Goal: Task Accomplishment & Management: Use online tool/utility

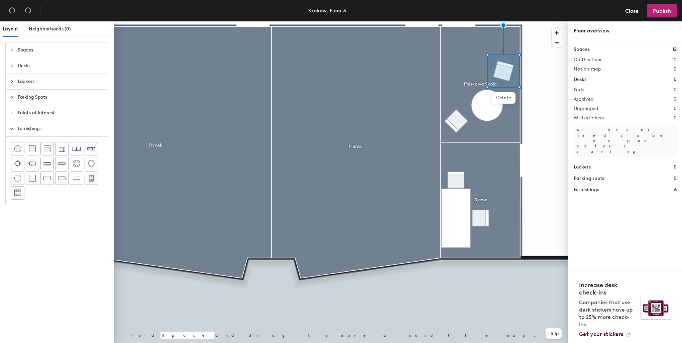
click at [64, 244] on div "Spaces Desks Lockers Parking Spots Points of Interest Furnishings" at bounding box center [57, 194] width 114 height 304
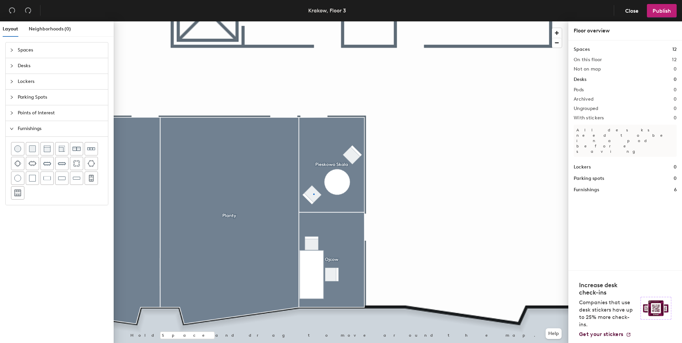
click at [314, 21] on div at bounding box center [341, 21] width 455 height 0
click at [351, 21] on div at bounding box center [341, 21] width 455 height 0
click at [397, 21] on div at bounding box center [341, 21] width 455 height 0
click at [74, 176] on img at bounding box center [76, 178] width 7 height 7
click at [46, 179] on img at bounding box center [46, 178] width 7 height 7
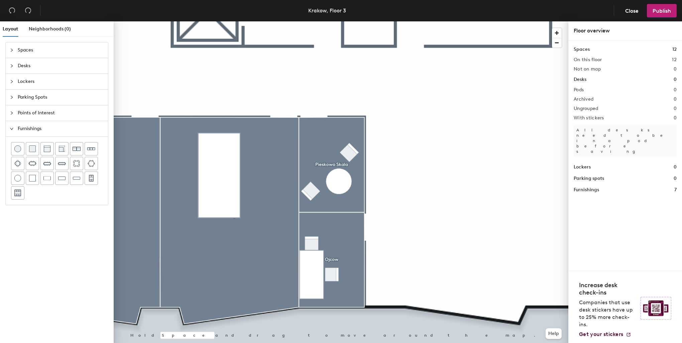
click at [0, 295] on html "Skip navigation Schedule Office People Analytics Visits Deliveries Services Man…" at bounding box center [341, 171] width 682 height 343
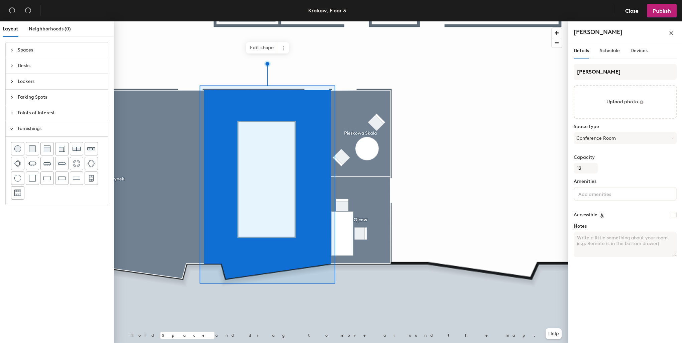
click at [27, 53] on span "Spaces" at bounding box center [61, 49] width 86 height 15
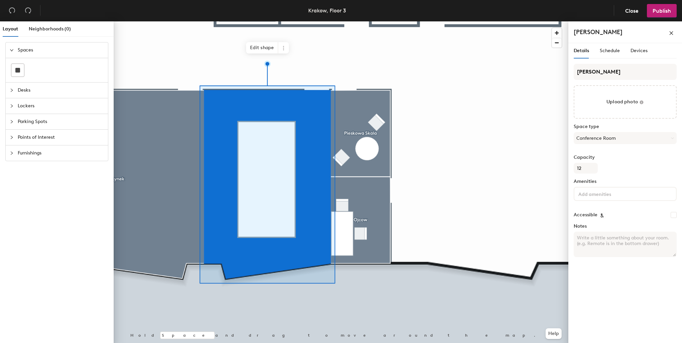
click at [25, 52] on span "Spaces" at bounding box center [61, 49] width 86 height 15
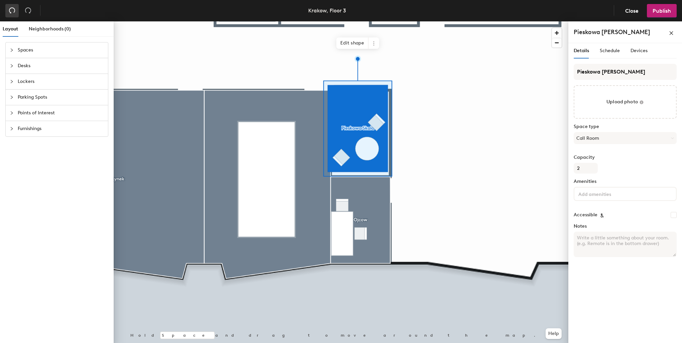
click at [9, 12] on icon "undo" at bounding box center [12, 11] width 6 height 6
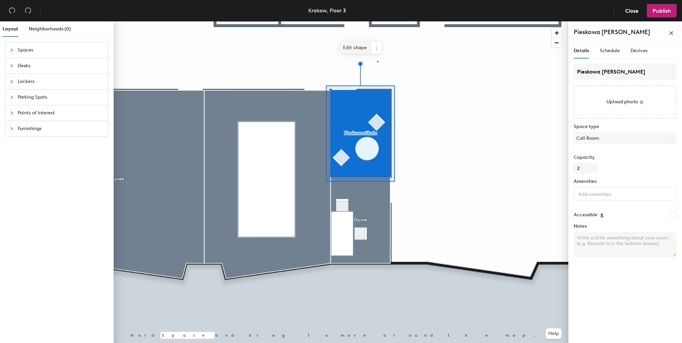
click at [377, 21] on div at bounding box center [341, 21] width 455 height 0
drag, startPoint x: 377, startPoint y: 61, endPoint x: 378, endPoint y: 47, distance: 13.7
click at [378, 47] on icon at bounding box center [376, 47] width 5 height 5
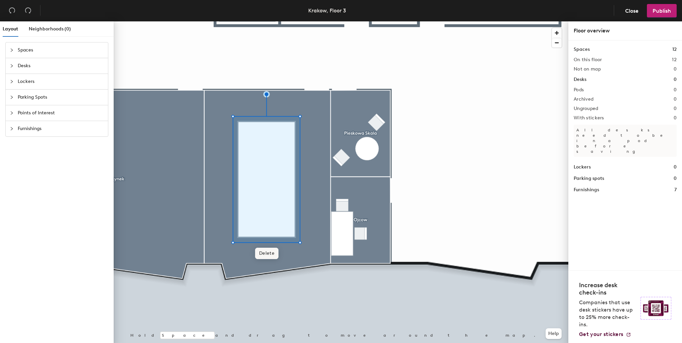
click at [269, 254] on span "Delete" at bounding box center [266, 253] width 23 height 11
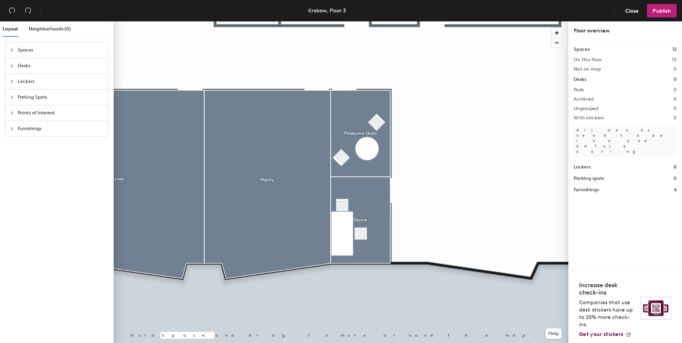
click at [37, 129] on span "Furnishings" at bounding box center [61, 128] width 86 height 15
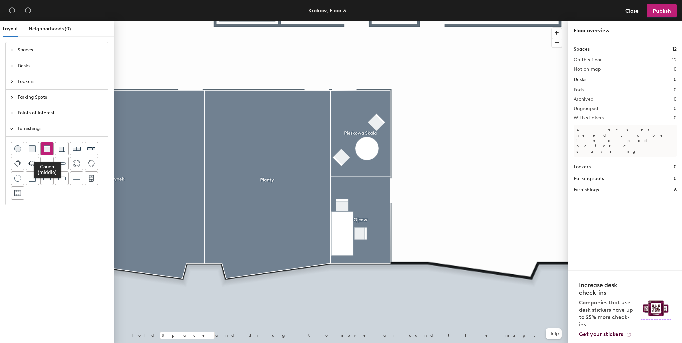
click at [47, 149] on img at bounding box center [47, 148] width 7 height 7
click at [310, 183] on span "Delete" at bounding box center [307, 186] width 23 height 11
click at [47, 146] on img at bounding box center [47, 148] width 7 height 7
click at [65, 148] on div at bounding box center [62, 148] width 13 height 13
click at [64, 146] on img at bounding box center [62, 148] width 7 height 7
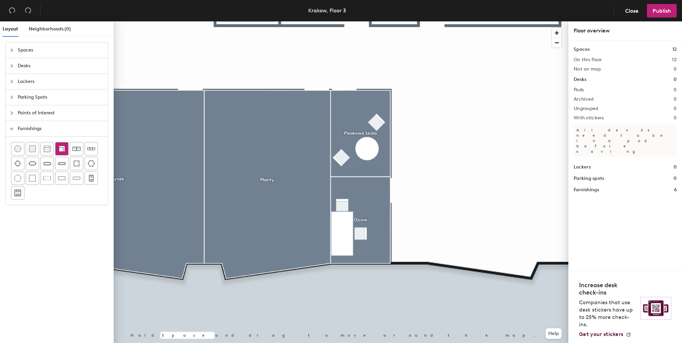
click at [60, 150] on img at bounding box center [62, 148] width 7 height 7
click at [33, 151] on img at bounding box center [32, 148] width 7 height 7
click at [49, 149] on img at bounding box center [47, 148] width 7 height 7
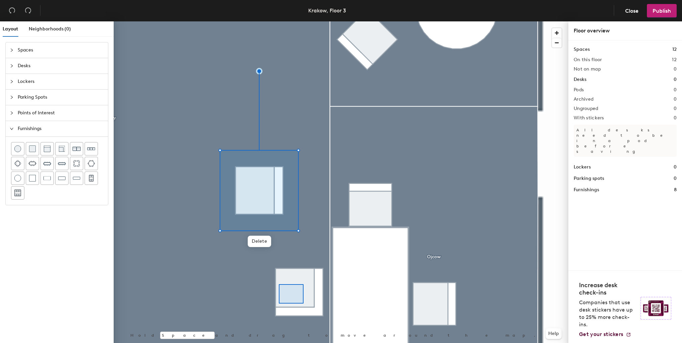
click at [280, 21] on div at bounding box center [341, 21] width 455 height 0
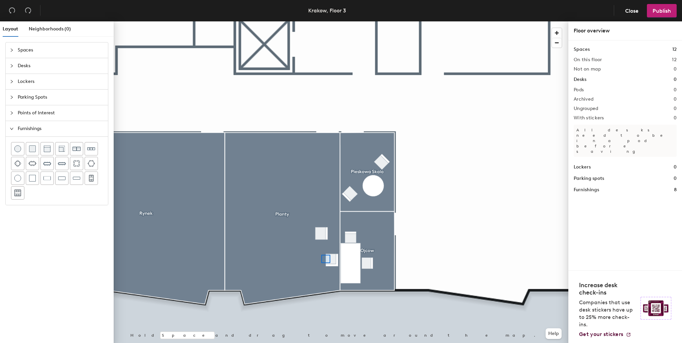
click at [321, 21] on div at bounding box center [341, 21] width 455 height 0
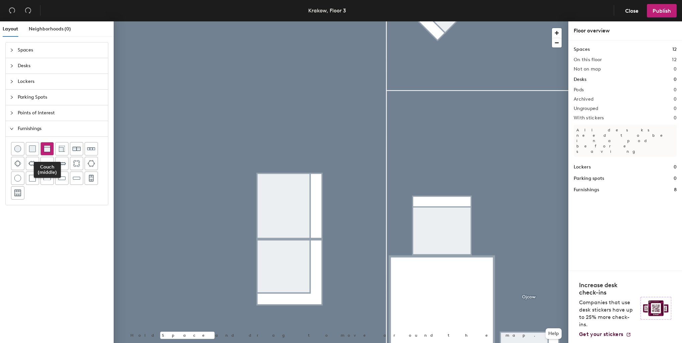
click at [48, 147] on img at bounding box center [47, 148] width 7 height 7
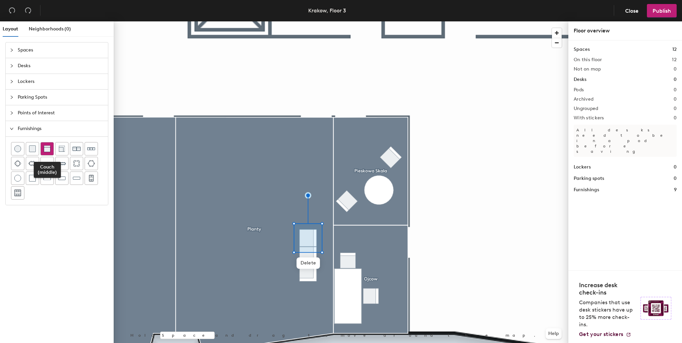
click at [46, 149] on img at bounding box center [47, 148] width 7 height 7
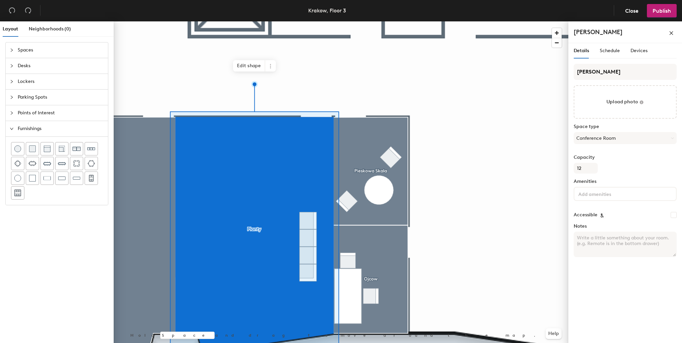
click at [445, 21] on div at bounding box center [341, 21] width 455 height 0
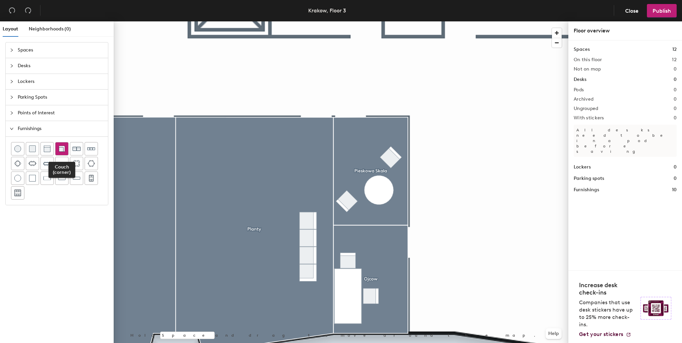
click at [62, 150] on img at bounding box center [62, 148] width 7 height 7
click at [301, 21] on div at bounding box center [341, 21] width 455 height 0
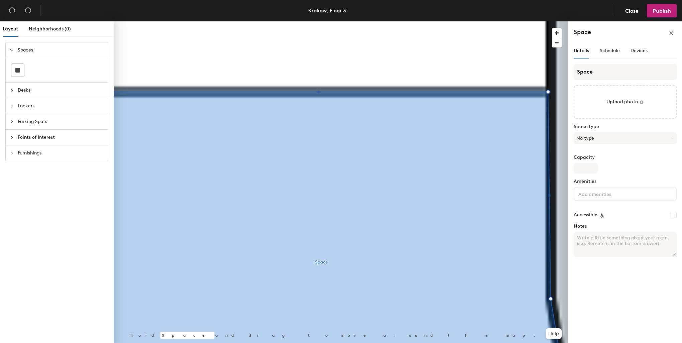
click at [570, 94] on div "Layout Neighborhoods (0) Spaces Desks Lockers Parking Spots Points of Interest …" at bounding box center [341, 183] width 682 height 324
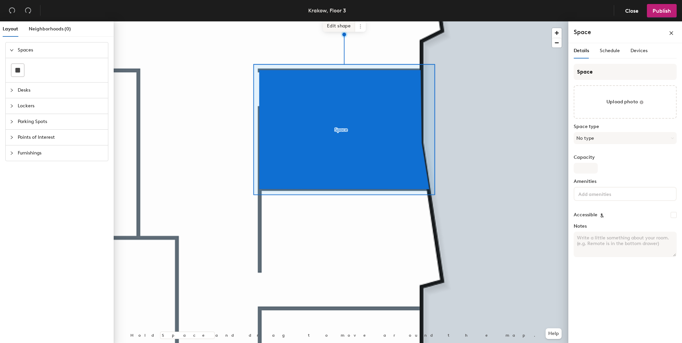
click at [343, 27] on span "Edit shape" at bounding box center [339, 25] width 32 height 11
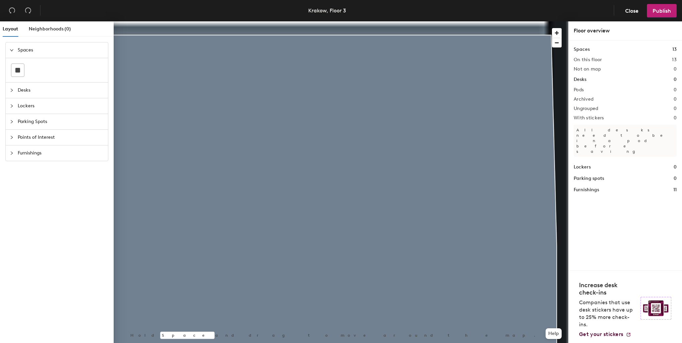
click at [331, 21] on div at bounding box center [341, 21] width 455 height 0
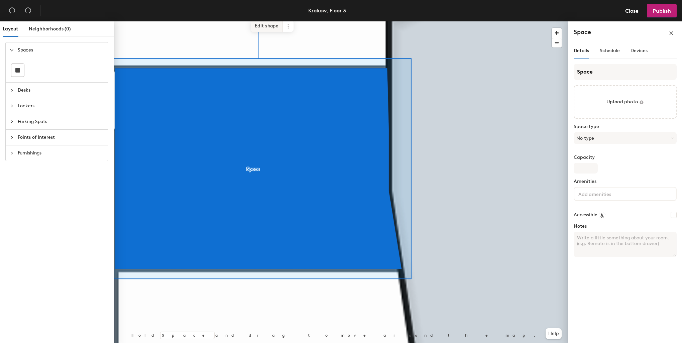
click at [273, 29] on span "Edit shape" at bounding box center [267, 25] width 32 height 11
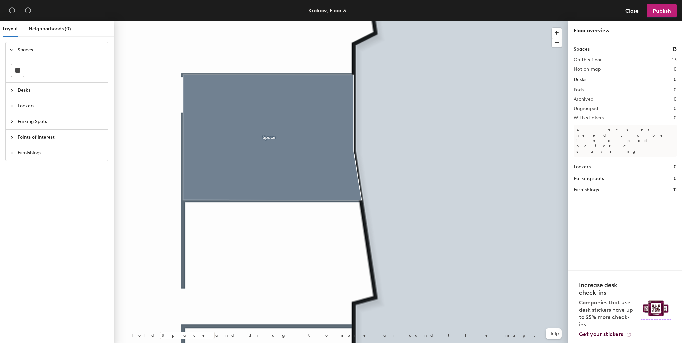
click at [336, 21] on div at bounding box center [341, 21] width 455 height 0
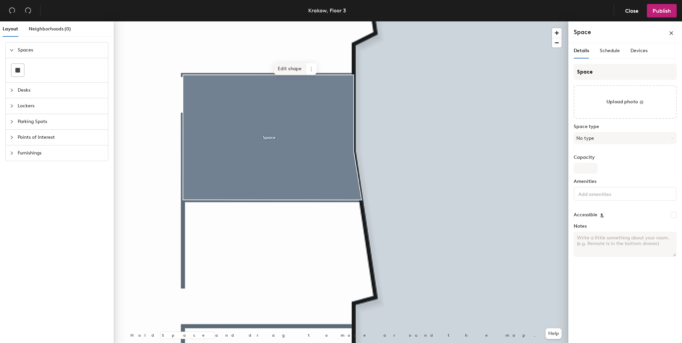
click at [294, 69] on span "Edit shape" at bounding box center [290, 68] width 32 height 11
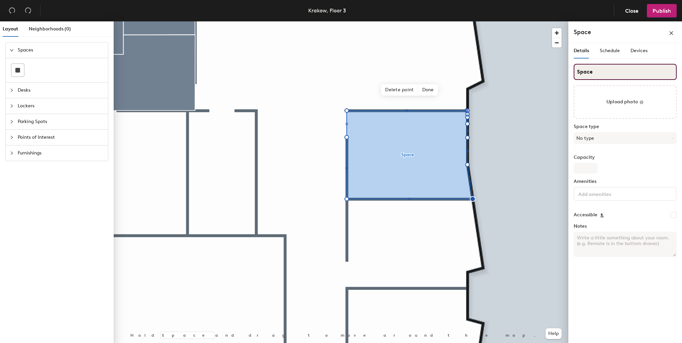
drag, startPoint x: 593, startPoint y: 73, endPoint x: 573, endPoint y: 69, distance: 20.8
click at [571, 70] on div "Details Schedule Devices Space Upload photo Space type No type Capacity Ameniti…" at bounding box center [626, 194] width 114 height 303
type input "Office"
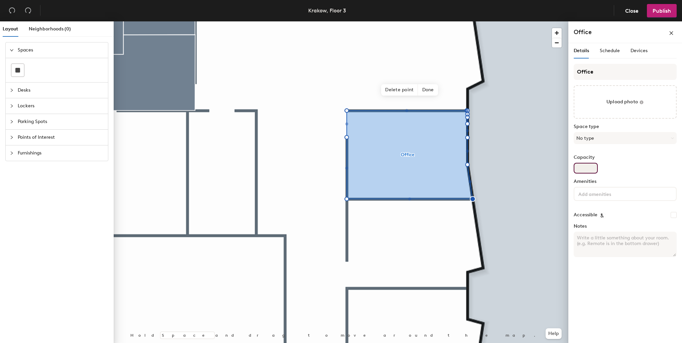
click at [593, 172] on input "Capacity" at bounding box center [586, 168] width 24 height 11
type input "1"
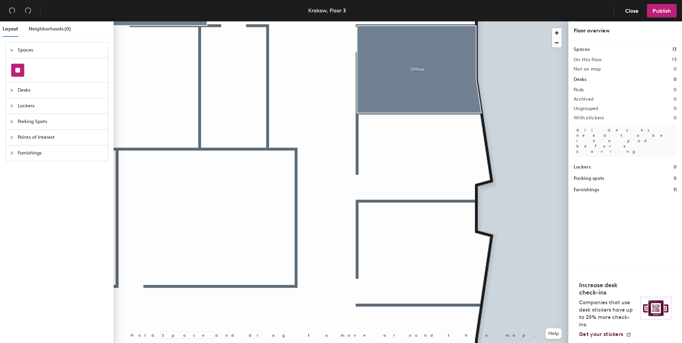
click at [20, 67] on div at bounding box center [17, 70] width 13 height 13
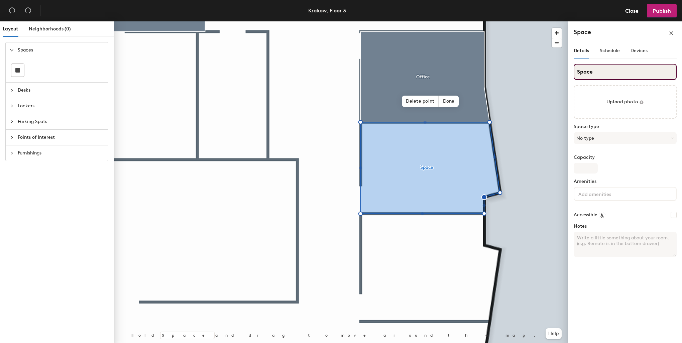
click at [615, 75] on input "Space" at bounding box center [625, 72] width 103 height 16
drag, startPoint x: 613, startPoint y: 73, endPoint x: 575, endPoint y: 74, distance: 38.1
click at [575, 74] on input "Space" at bounding box center [625, 72] width 103 height 16
type input "Office"
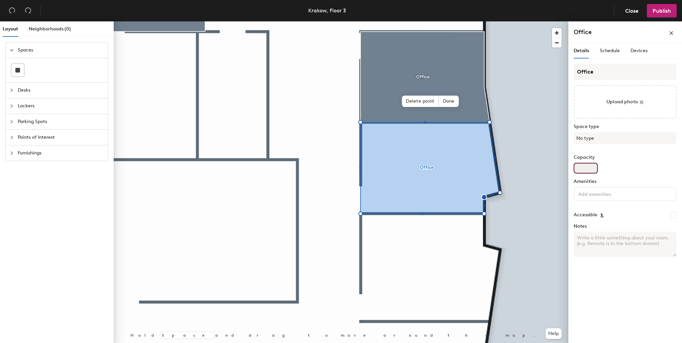
click at [585, 164] on input "Capacity" at bounding box center [586, 168] width 24 height 11
type input "1"
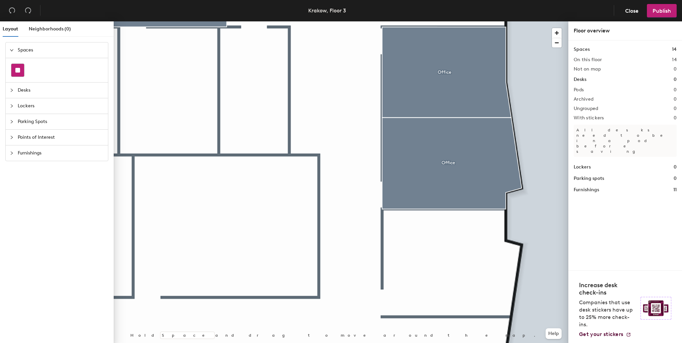
click at [17, 72] on rect at bounding box center [17, 70] width 5 height 5
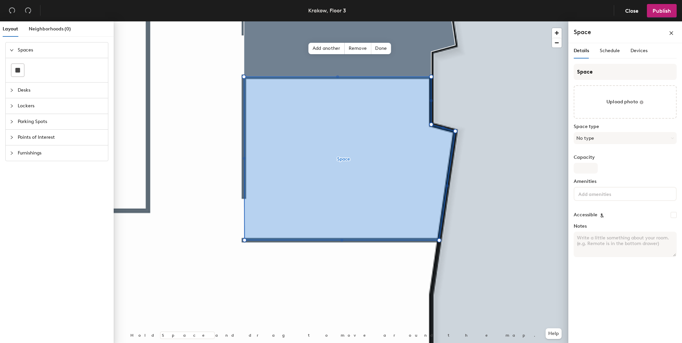
click at [590, 62] on div "Details Schedule Devices" at bounding box center [625, 53] width 103 height 21
click at [601, 72] on input "Space" at bounding box center [625, 72] width 103 height 16
click at [559, 70] on div "Layout Neighborhoods (0) Spaces Desks Lockers Parking Spots Points of Interest …" at bounding box center [341, 183] width 682 height 324
type input "Office"
click at [582, 173] on input "Capacity" at bounding box center [586, 168] width 24 height 11
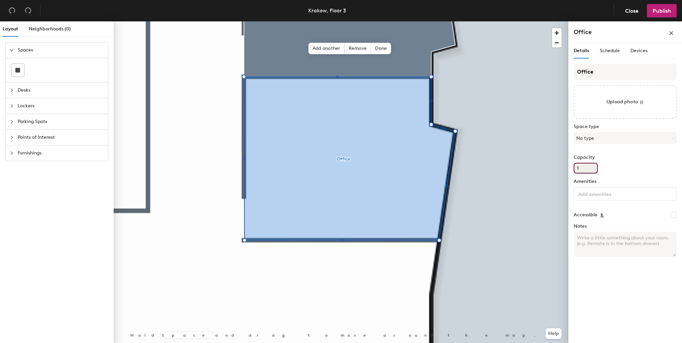
type input "1"
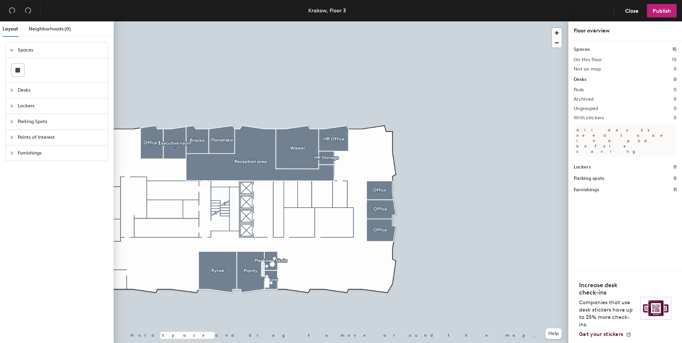
click at [174, 21] on div at bounding box center [341, 21] width 455 height 0
